Goal: Task Accomplishment & Management: Use online tool/utility

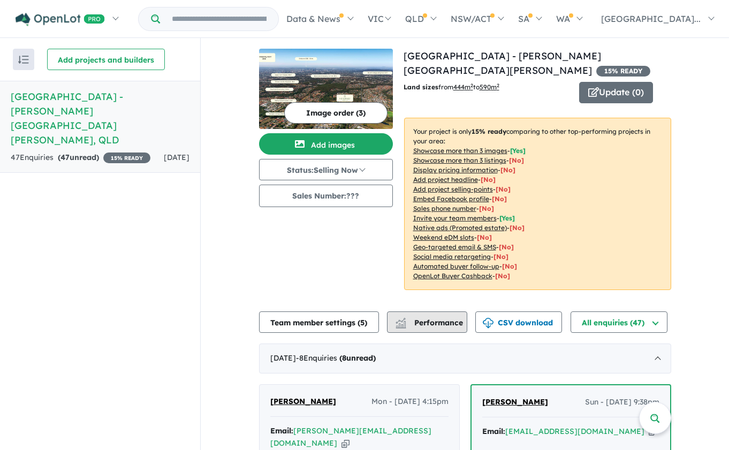
scroll to position [21, 0]
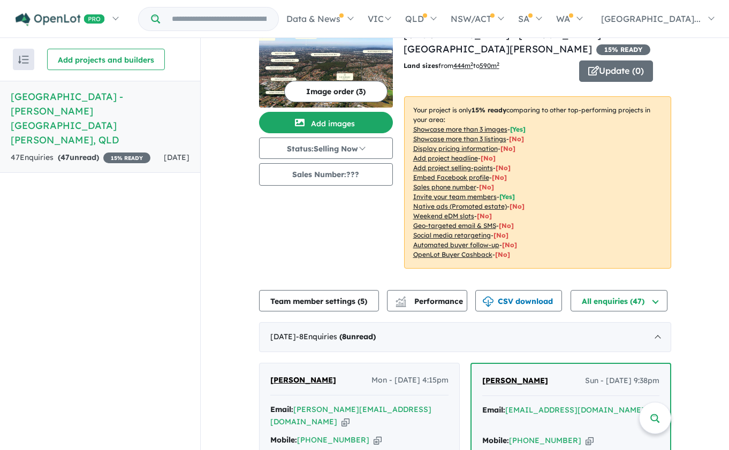
click at [350, 417] on icon "button" at bounding box center [346, 422] width 8 height 11
click at [374, 435] on icon "button" at bounding box center [378, 440] width 8 height 11
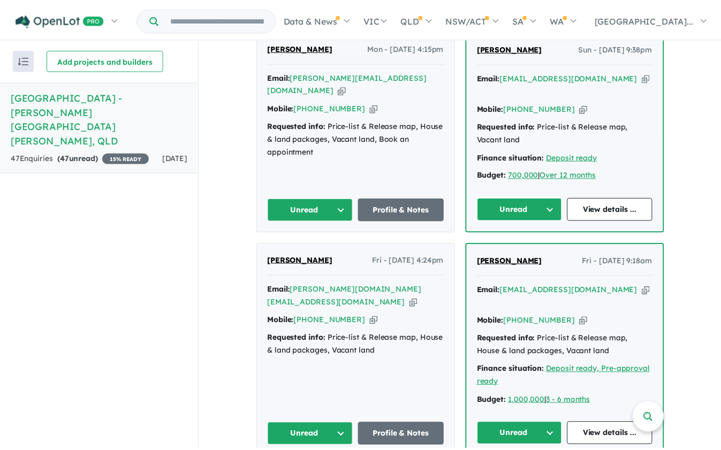
scroll to position [372, 0]
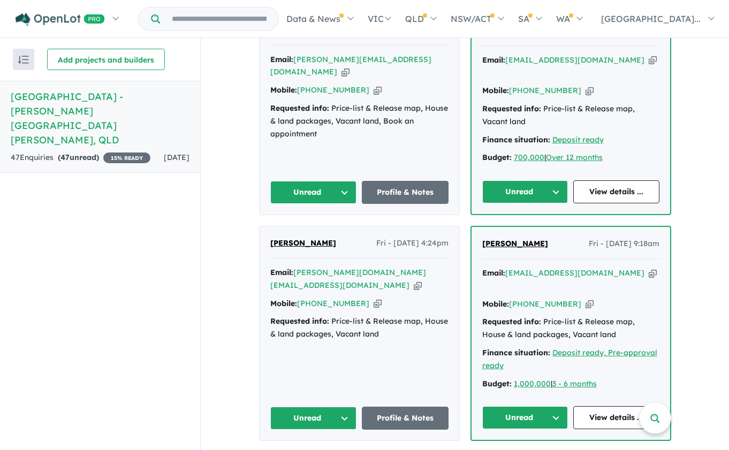
click at [414, 280] on icon "button" at bounding box center [418, 285] width 8 height 11
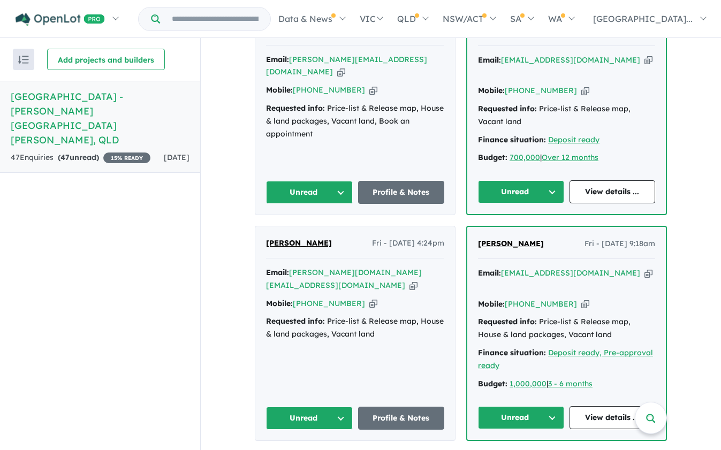
click at [645, 268] on icon "button" at bounding box center [649, 273] width 8 height 11
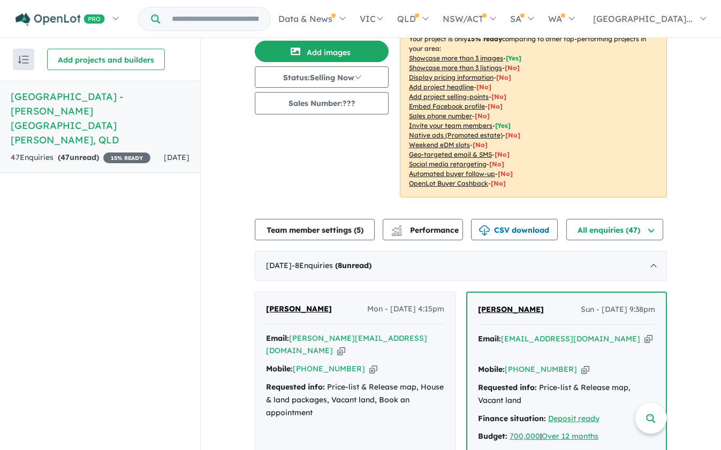
scroll to position [0, 0]
